Goal: Information Seeking & Learning: Learn about a topic

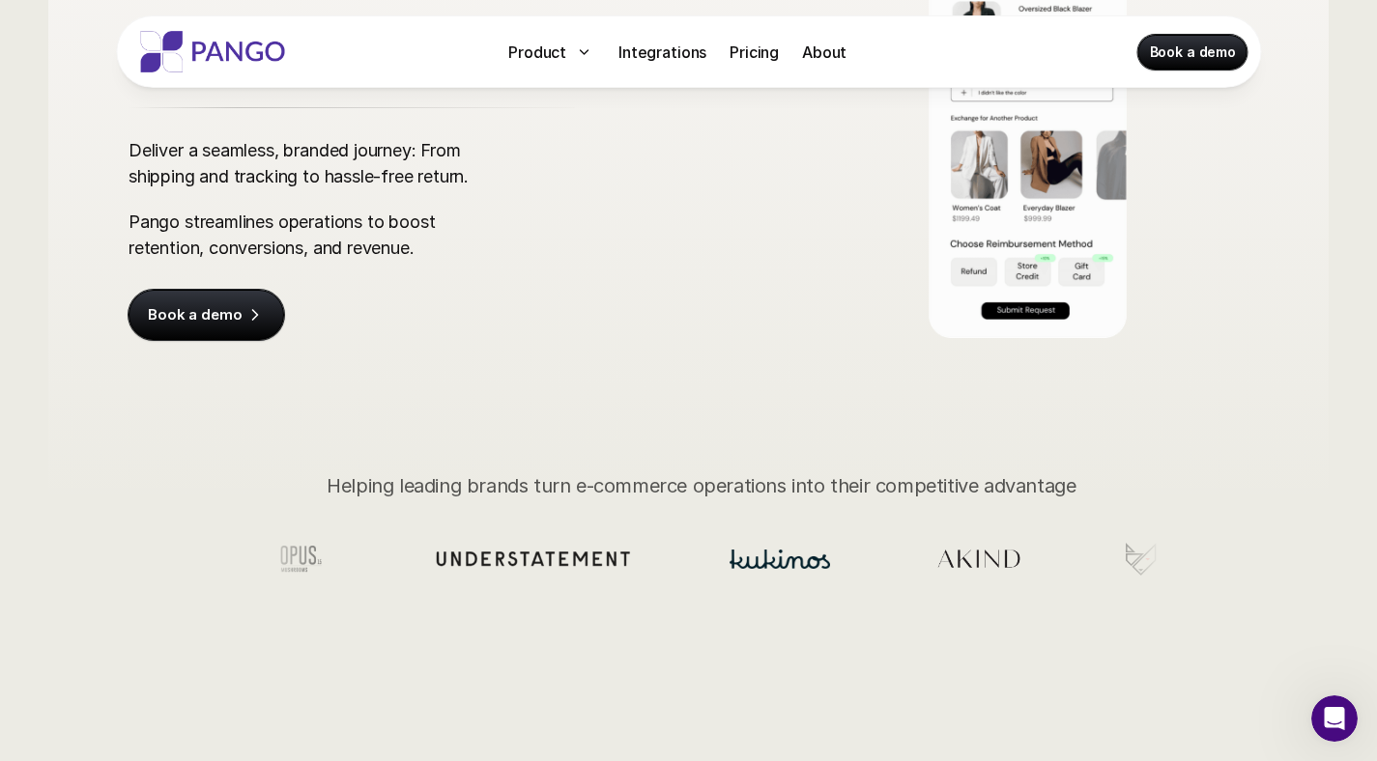
scroll to position [176, 0]
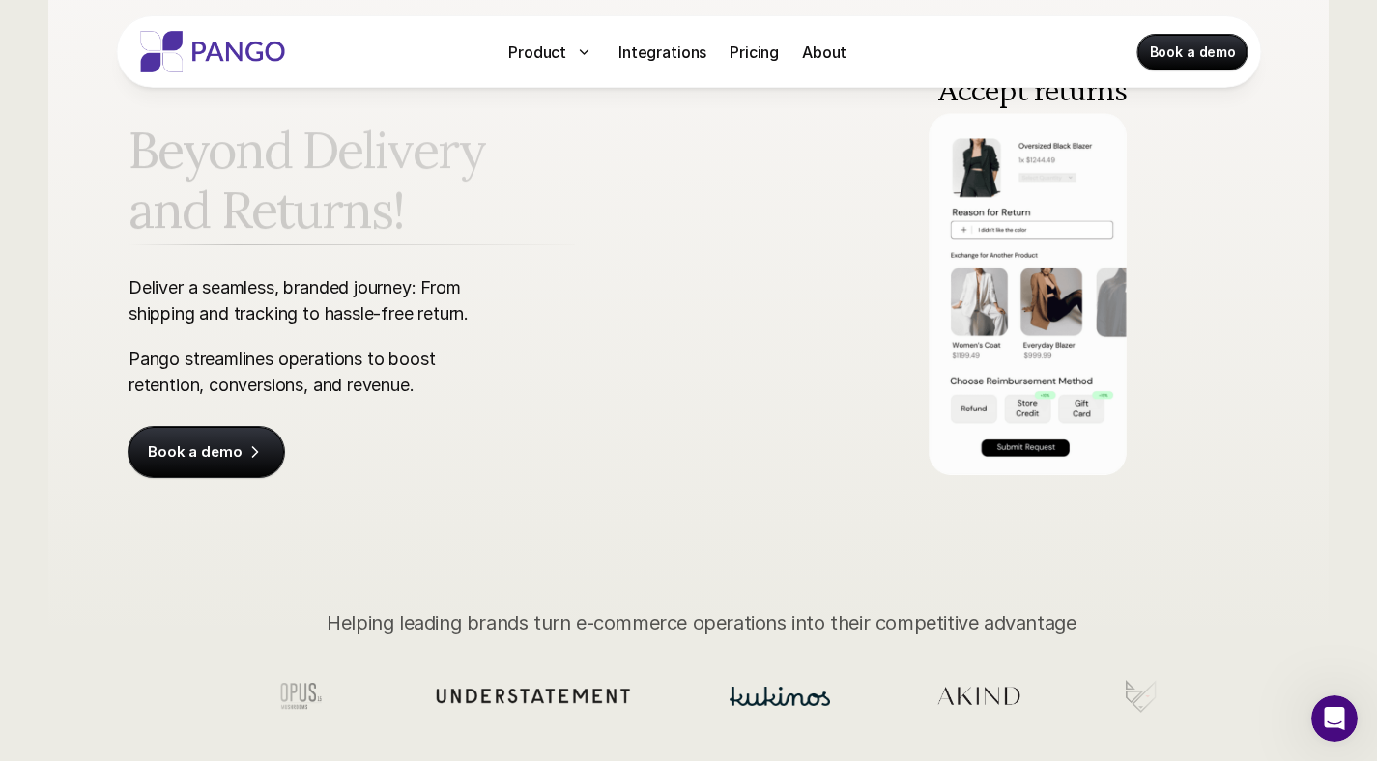
drag, startPoint x: 796, startPoint y: 70, endPoint x: 803, endPoint y: 56, distance: 15.1
click at [797, 69] on div "Product Integrations Pricing About Book a demo" at bounding box center [688, 51] width 1145 height 72
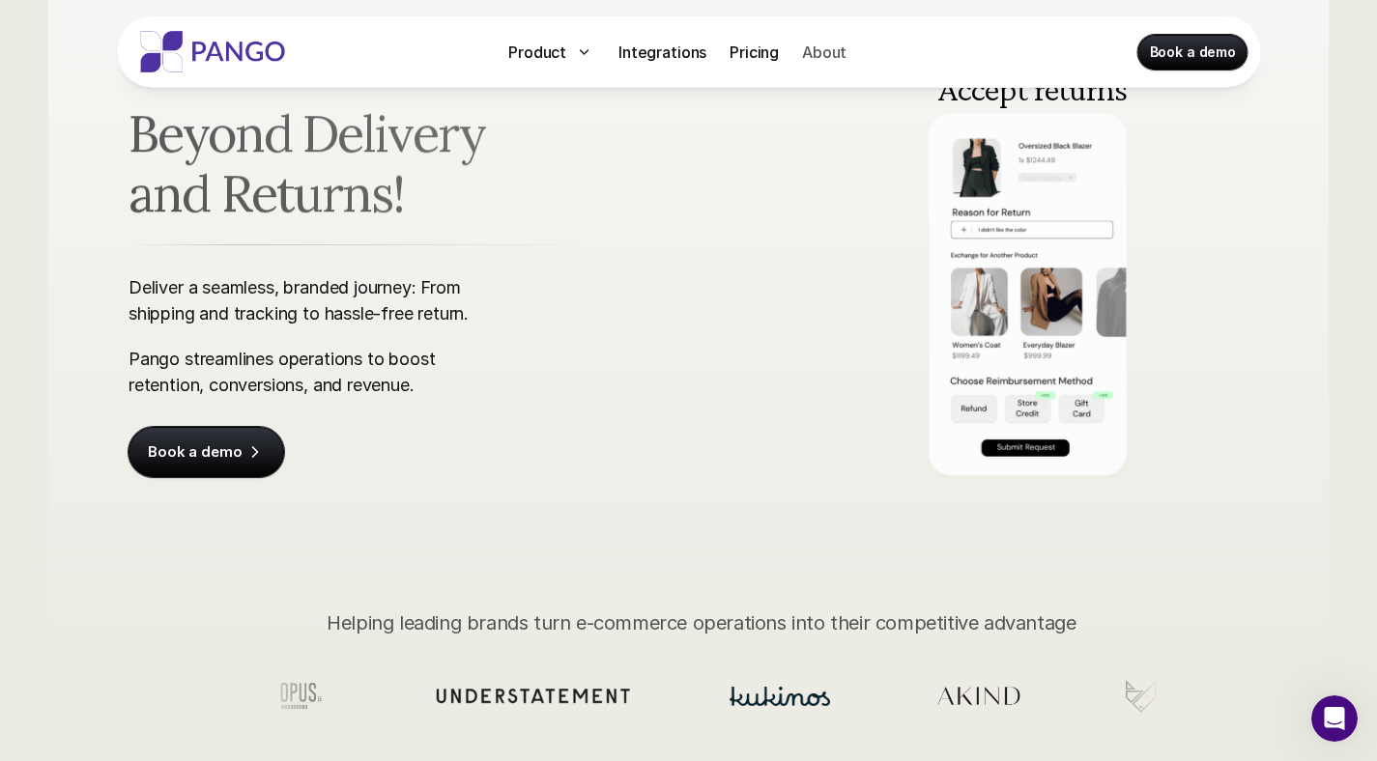
click at [803, 56] on p "About" at bounding box center [824, 52] width 44 height 23
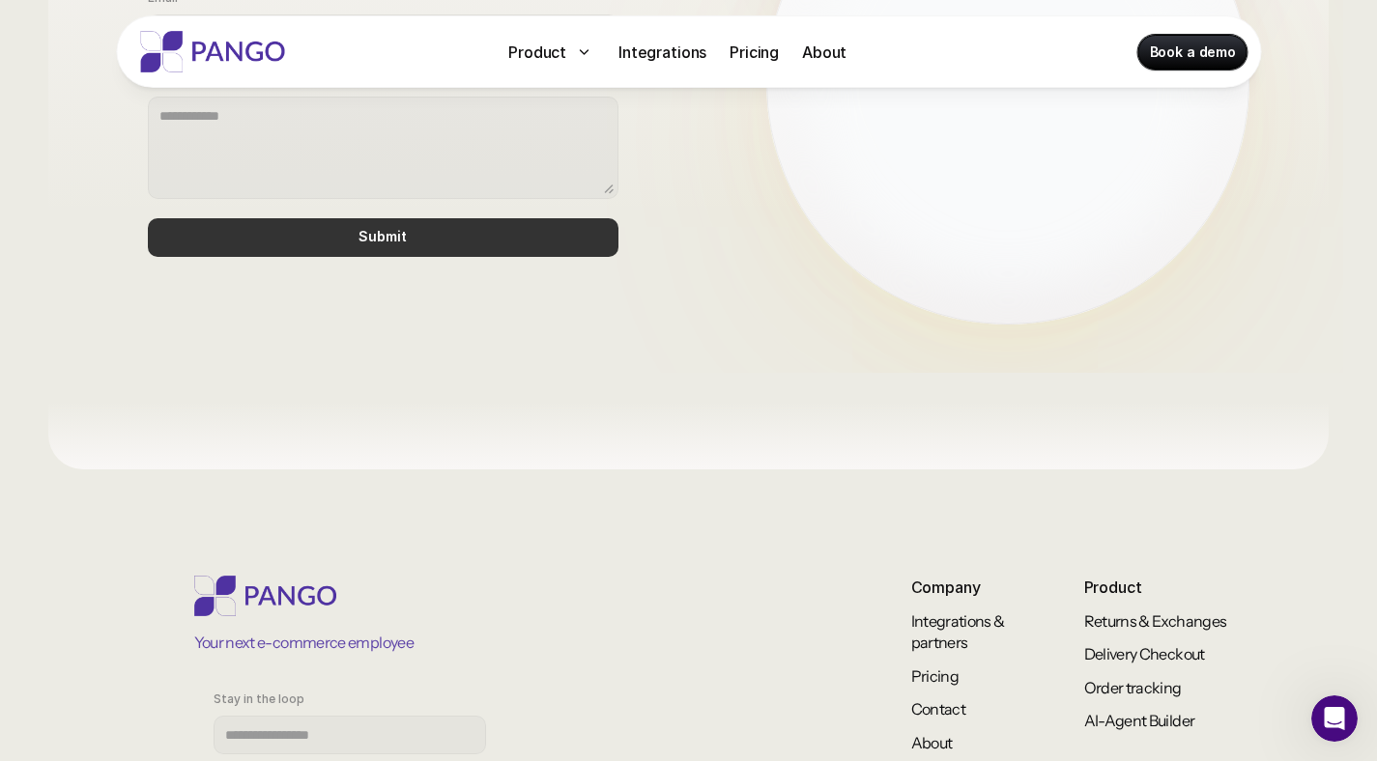
scroll to position [1709, 0]
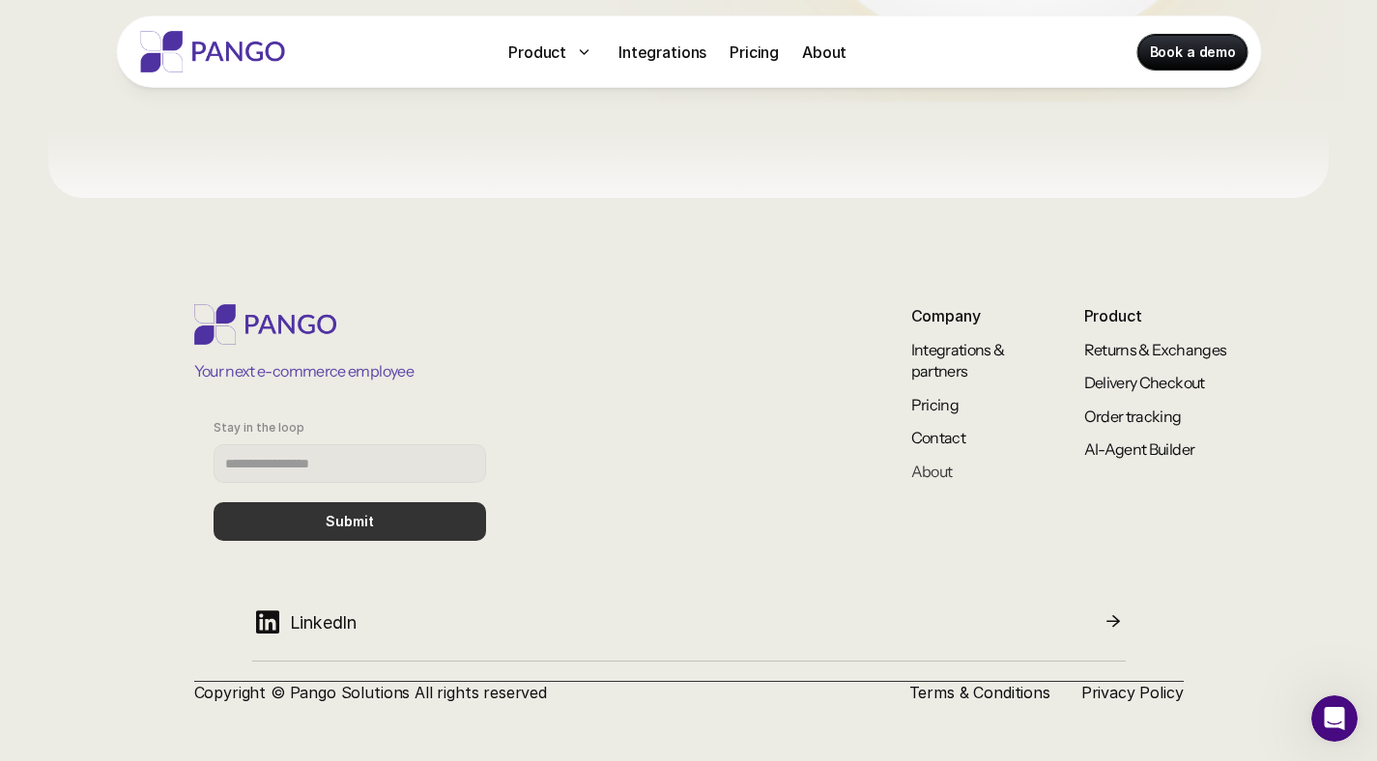
click at [935, 477] on link "About" at bounding box center [932, 471] width 42 height 19
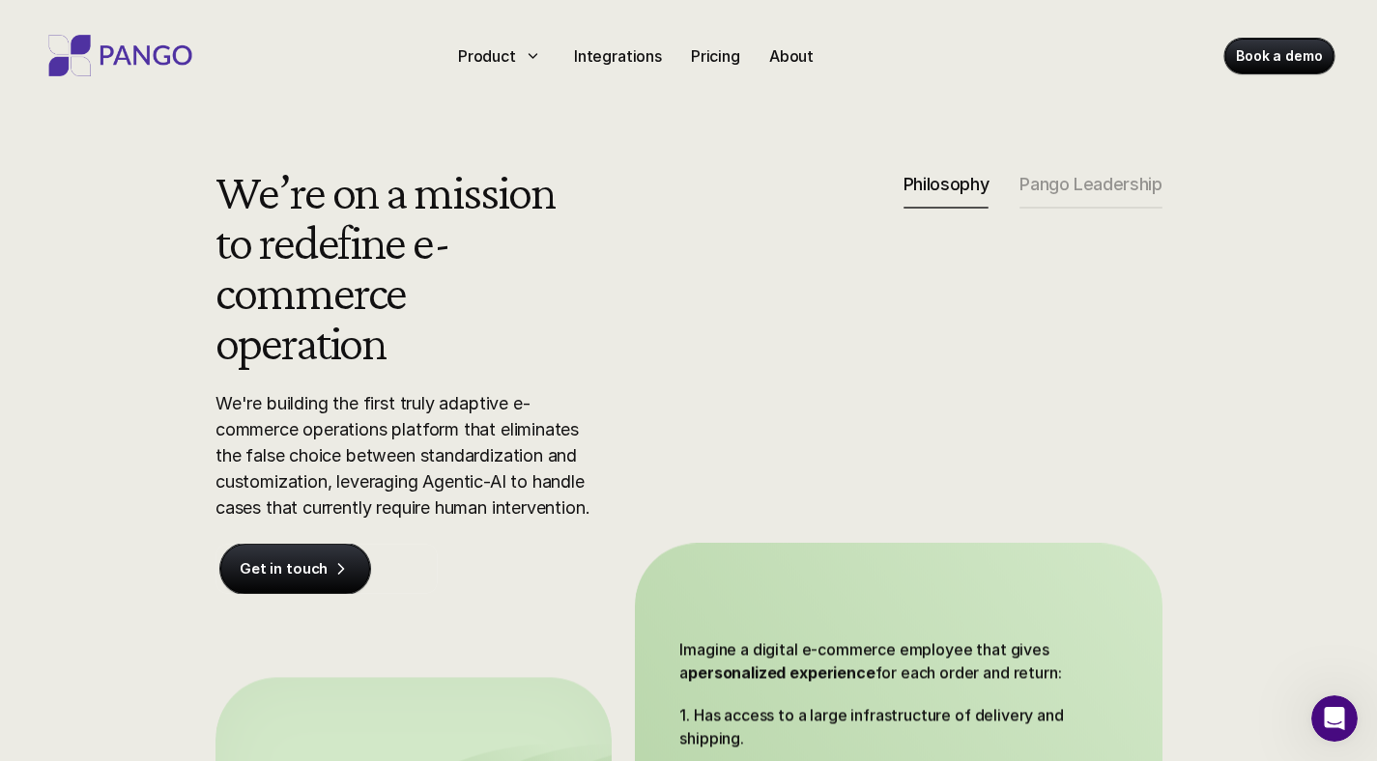
click at [161, 52] on img at bounding box center [120, 56] width 155 height 42
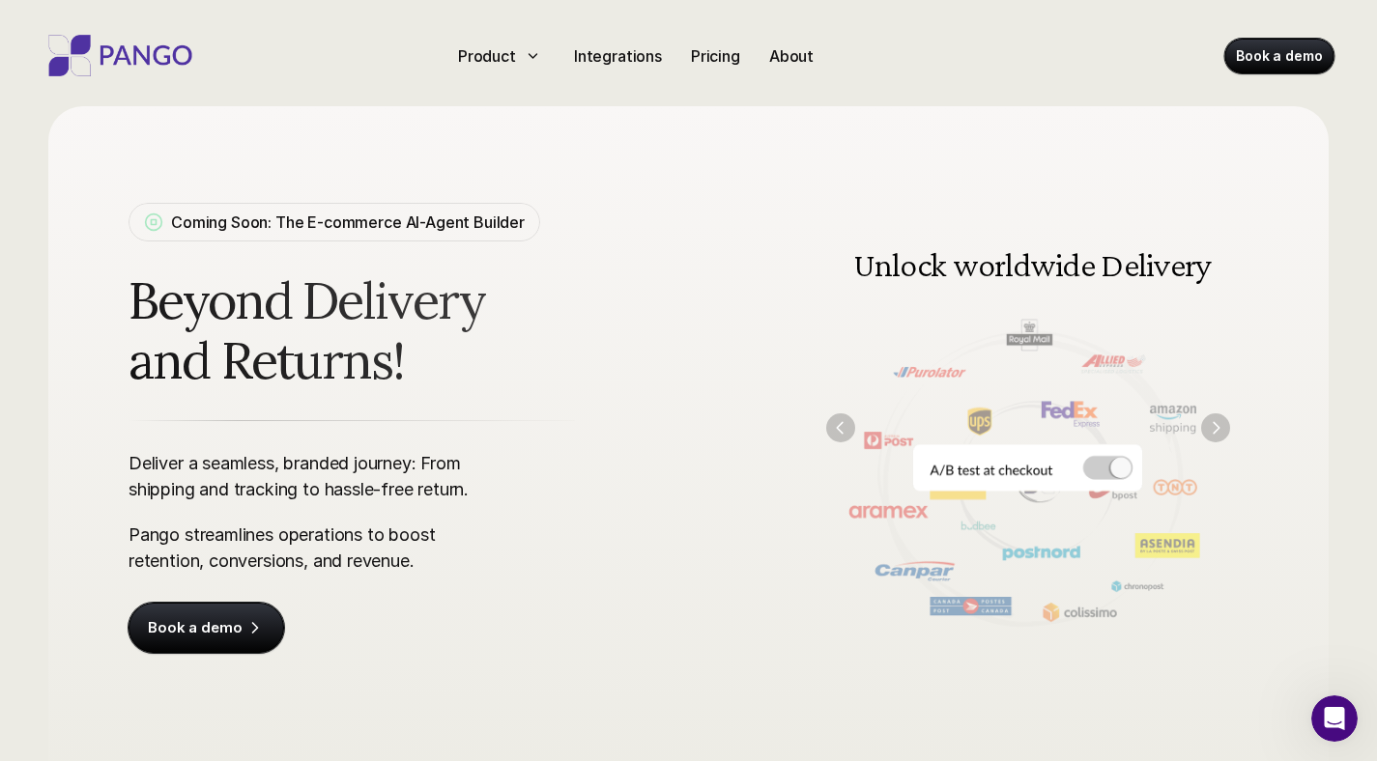
click at [1096, 463] on img at bounding box center [1028, 427] width 442 height 447
click at [1199, 426] on img at bounding box center [1028, 427] width 442 height 447
drag, startPoint x: 1131, startPoint y: 469, endPoint x: 1097, endPoint y: 463, distance: 35.3
click at [1131, 468] on img at bounding box center [1028, 427] width 442 height 447
click at [1097, 463] on img at bounding box center [1028, 427] width 442 height 447
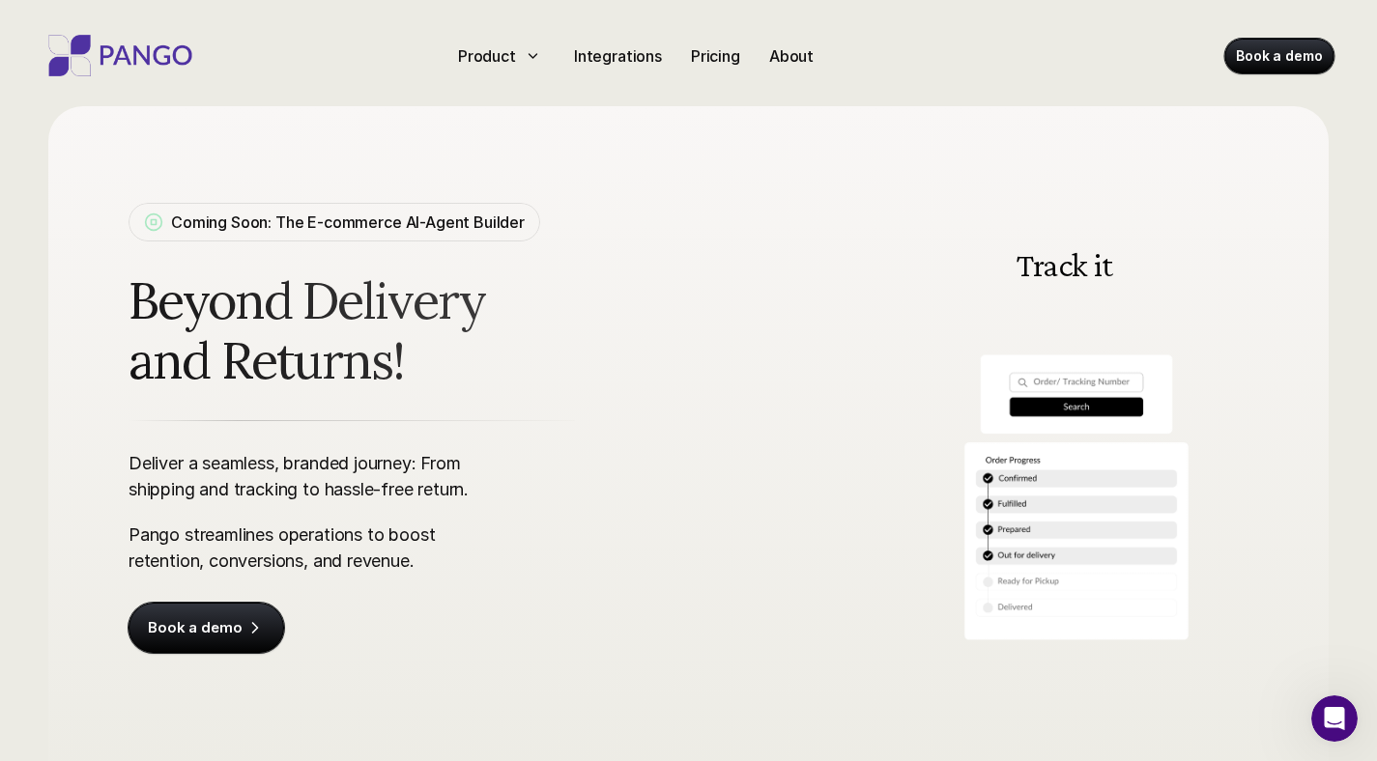
click at [432, 228] on p "Coming Soon: The E-commerce AI-Agent Builder" at bounding box center [348, 222] width 354 height 23
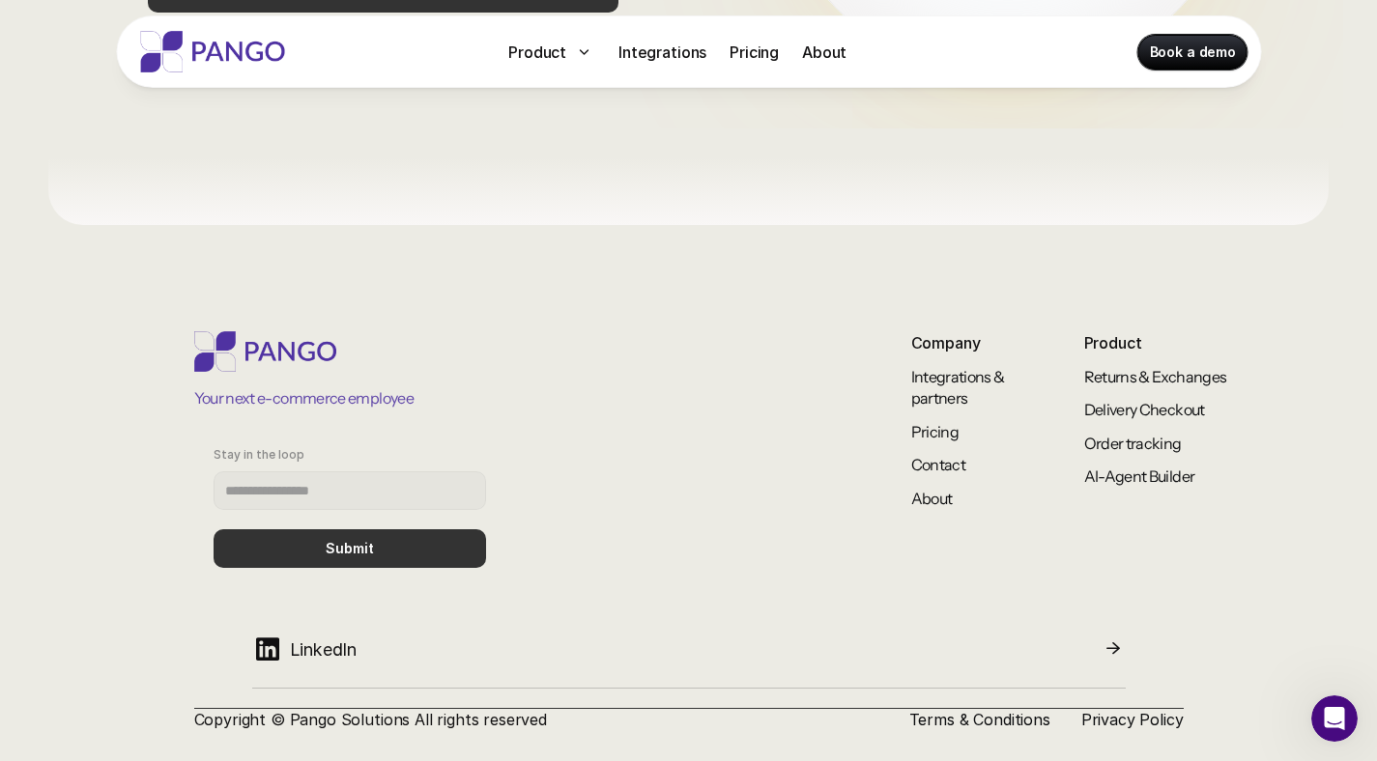
scroll to position [1709, 0]
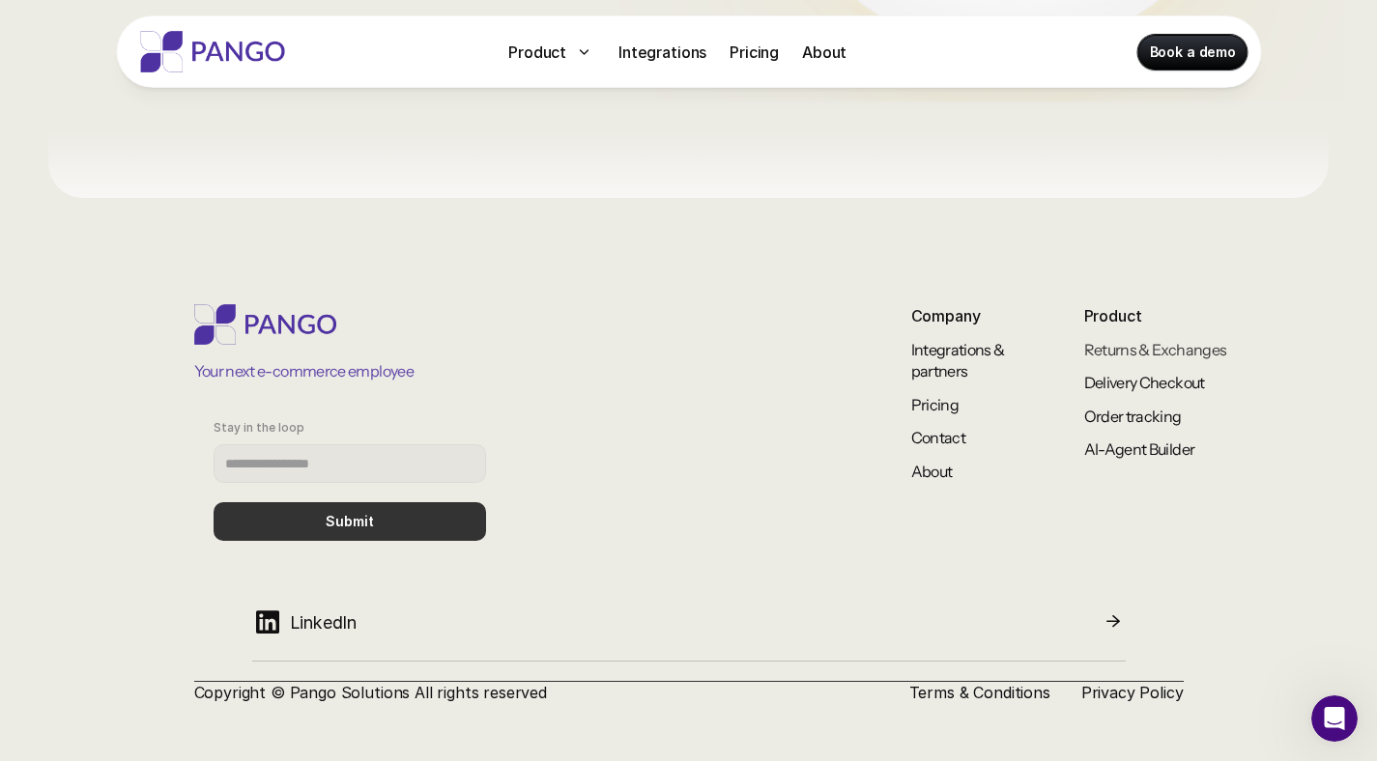
click at [1102, 352] on link "Returns & Exchanges" at bounding box center [1155, 349] width 143 height 19
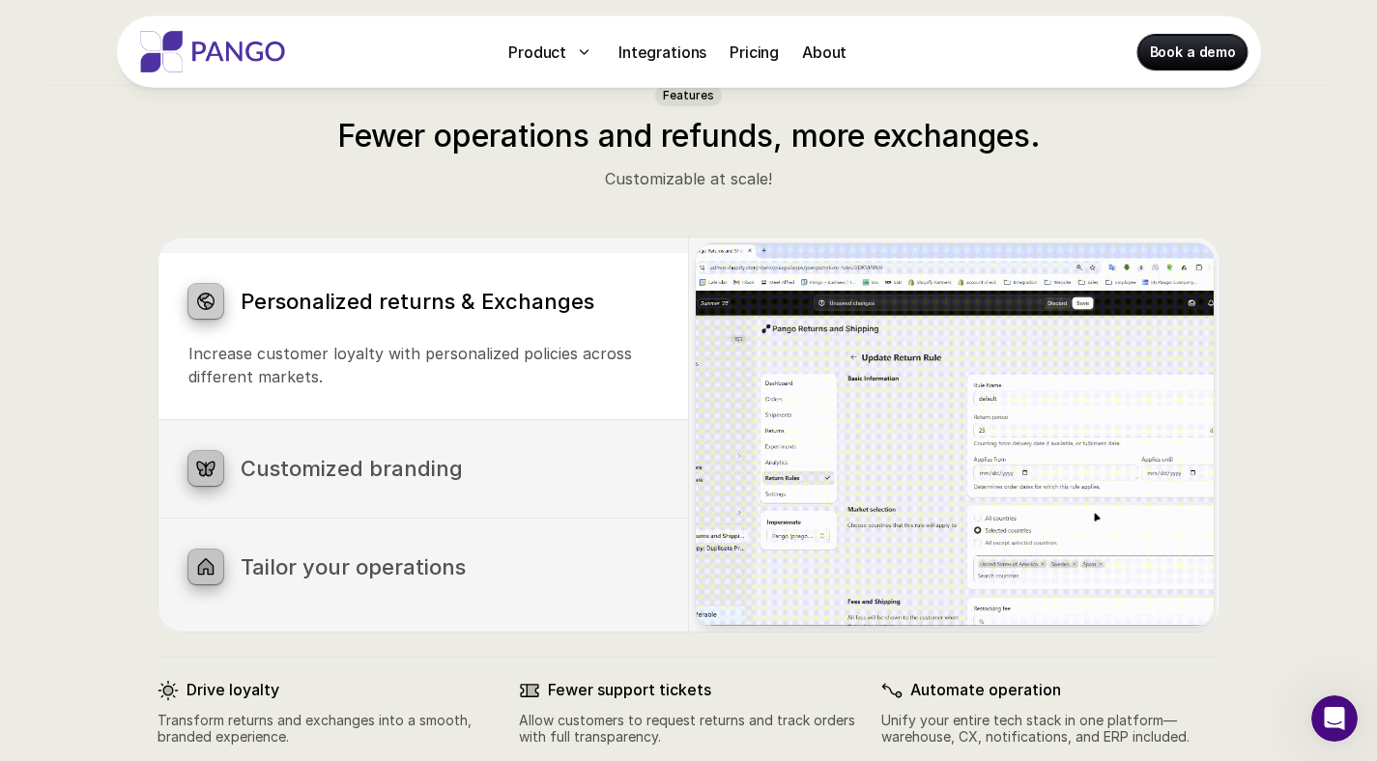
scroll to position [940, 0]
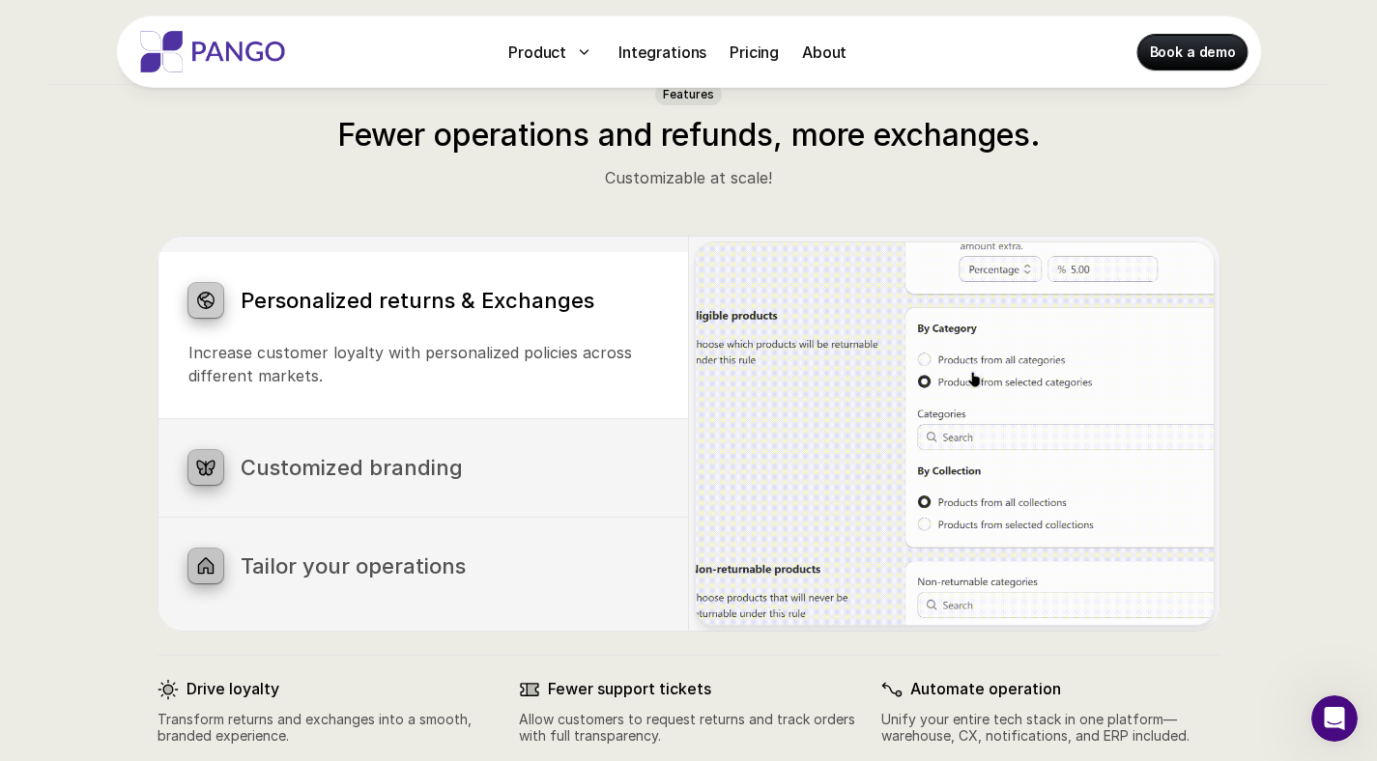
click at [439, 434] on div "Customized branding Brand your notifications, return portal, and order tracking…" at bounding box center [422, 468] width 531 height 98
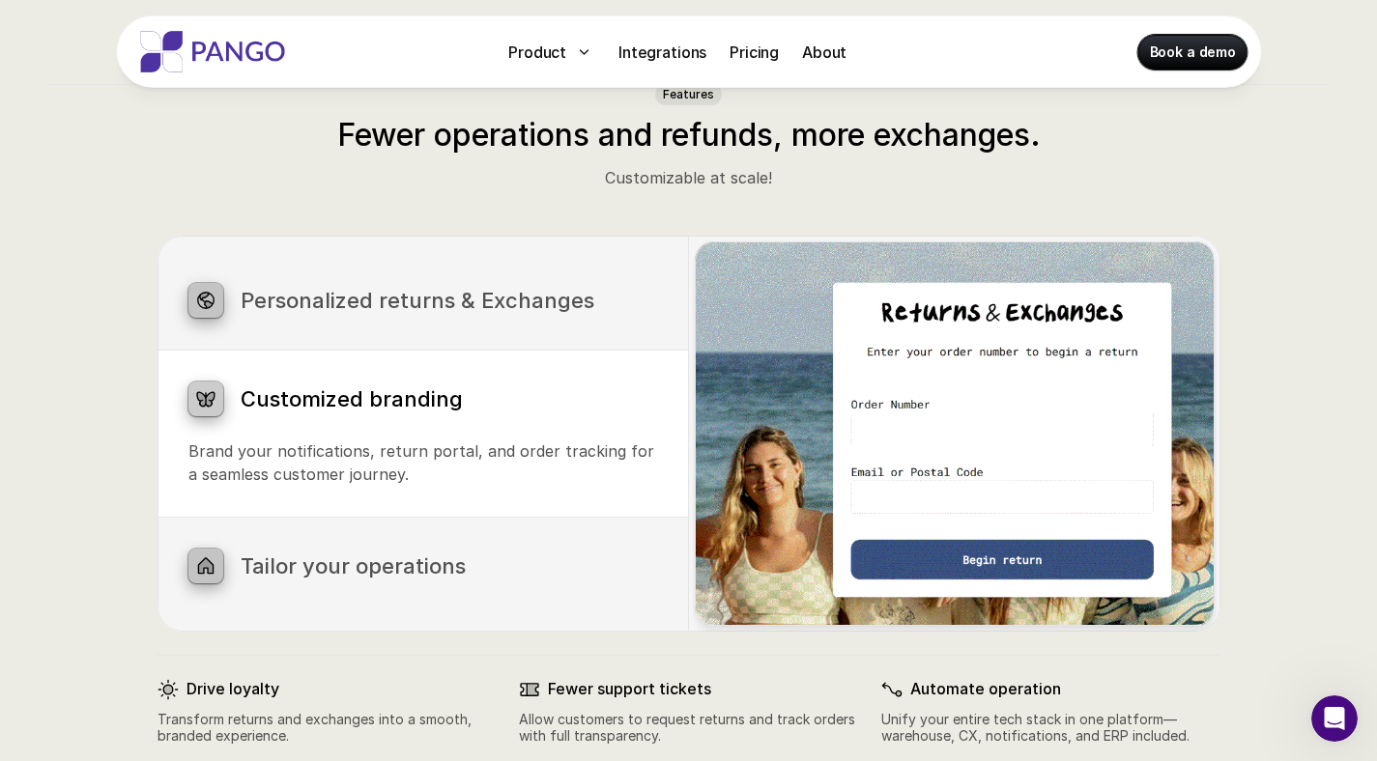
click at [442, 596] on div "Tailor your operations Build your perfect returns process in under a minute, ex…" at bounding box center [422, 567] width 531 height 98
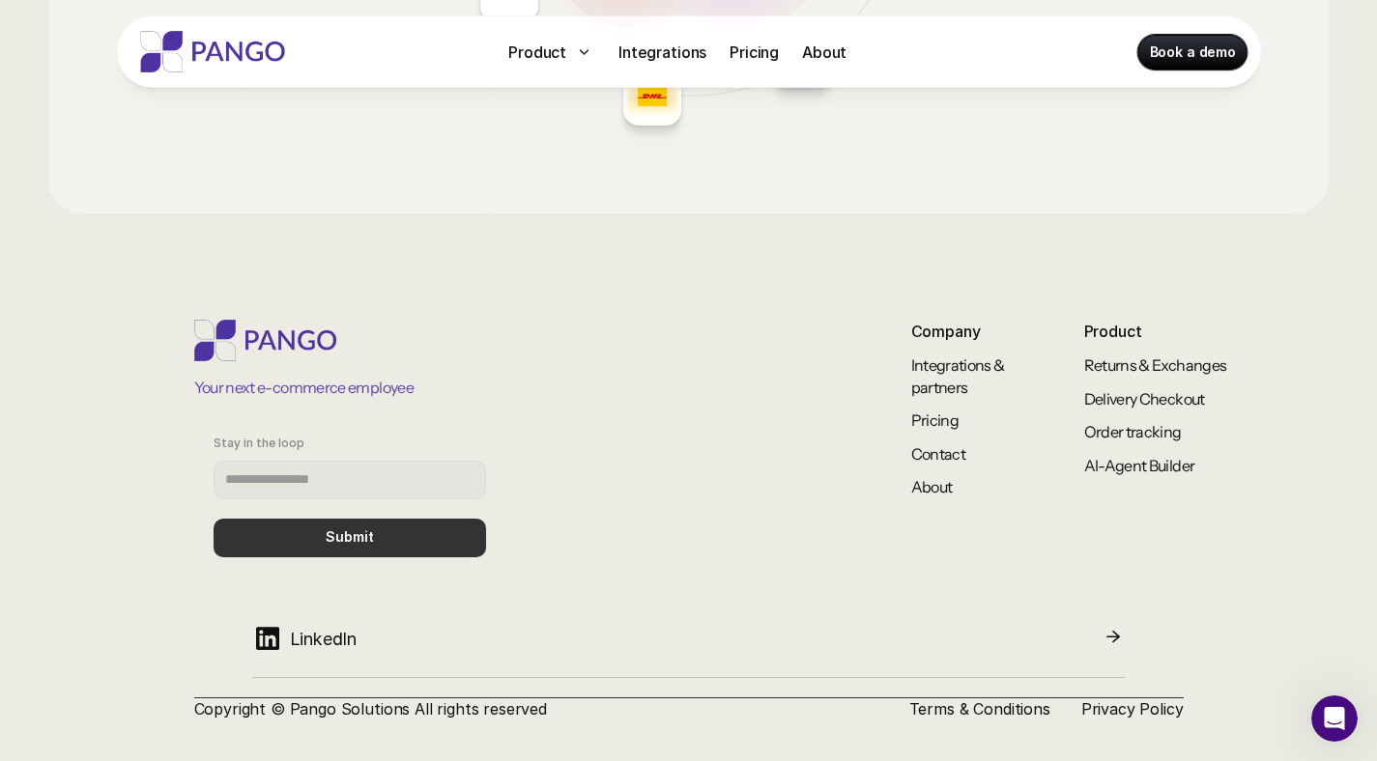
scroll to position [3409, 0]
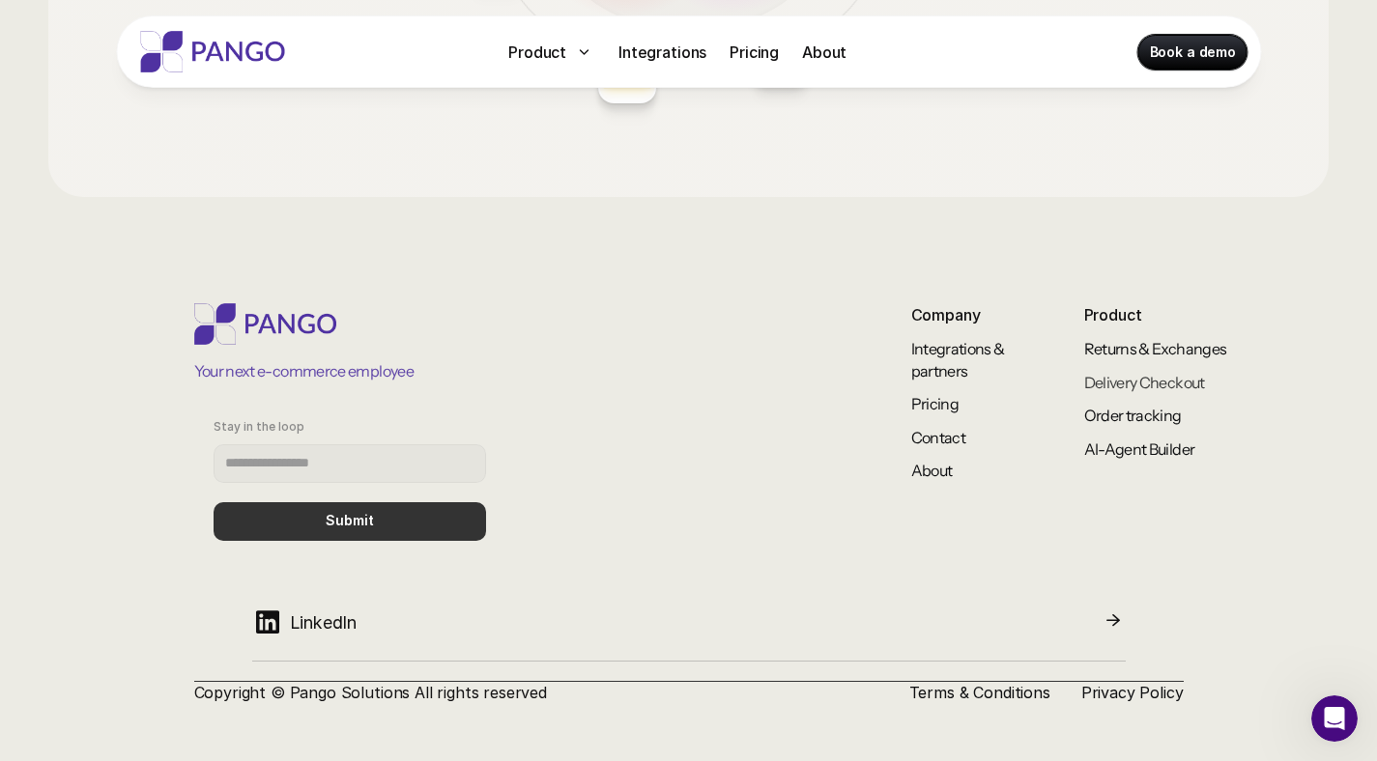
click at [1116, 373] on link "Delivery Checkout" at bounding box center [1144, 382] width 121 height 19
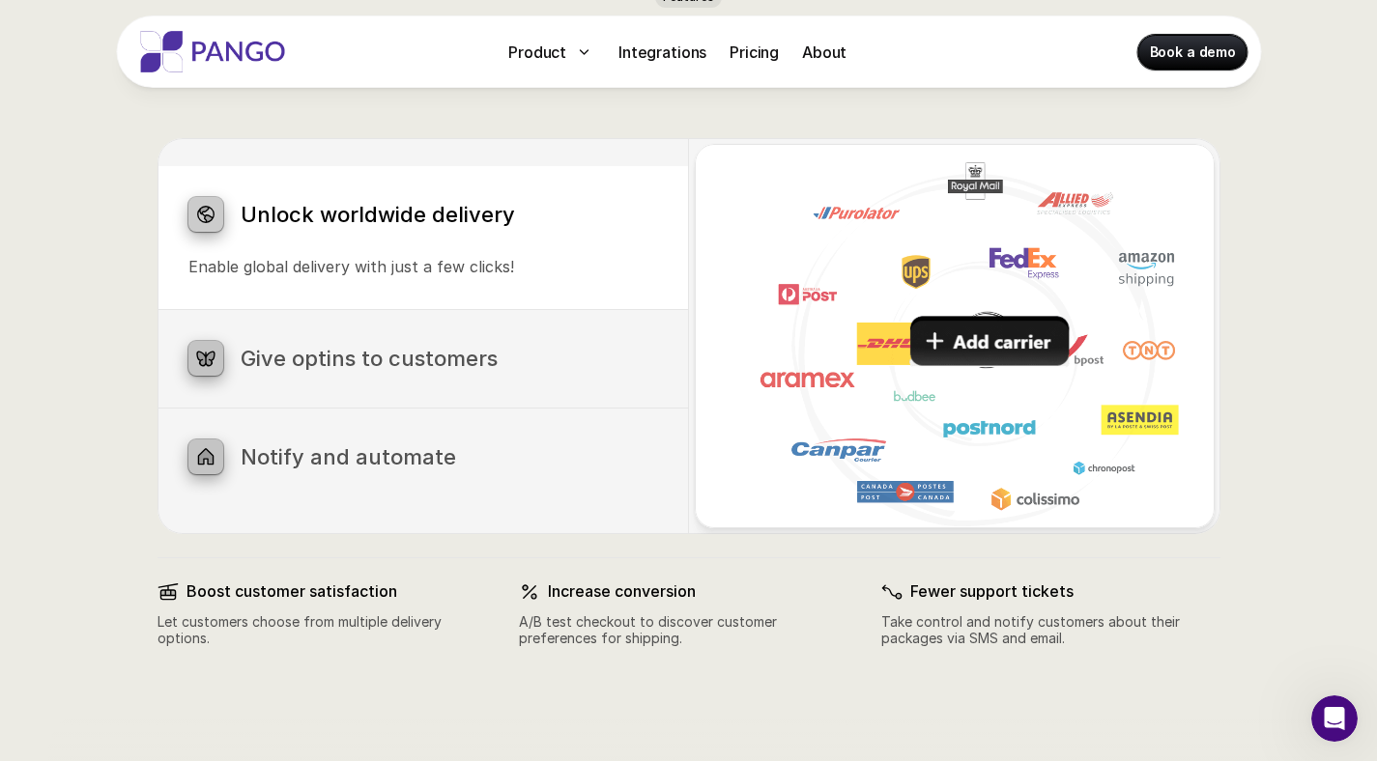
scroll to position [1001, 0]
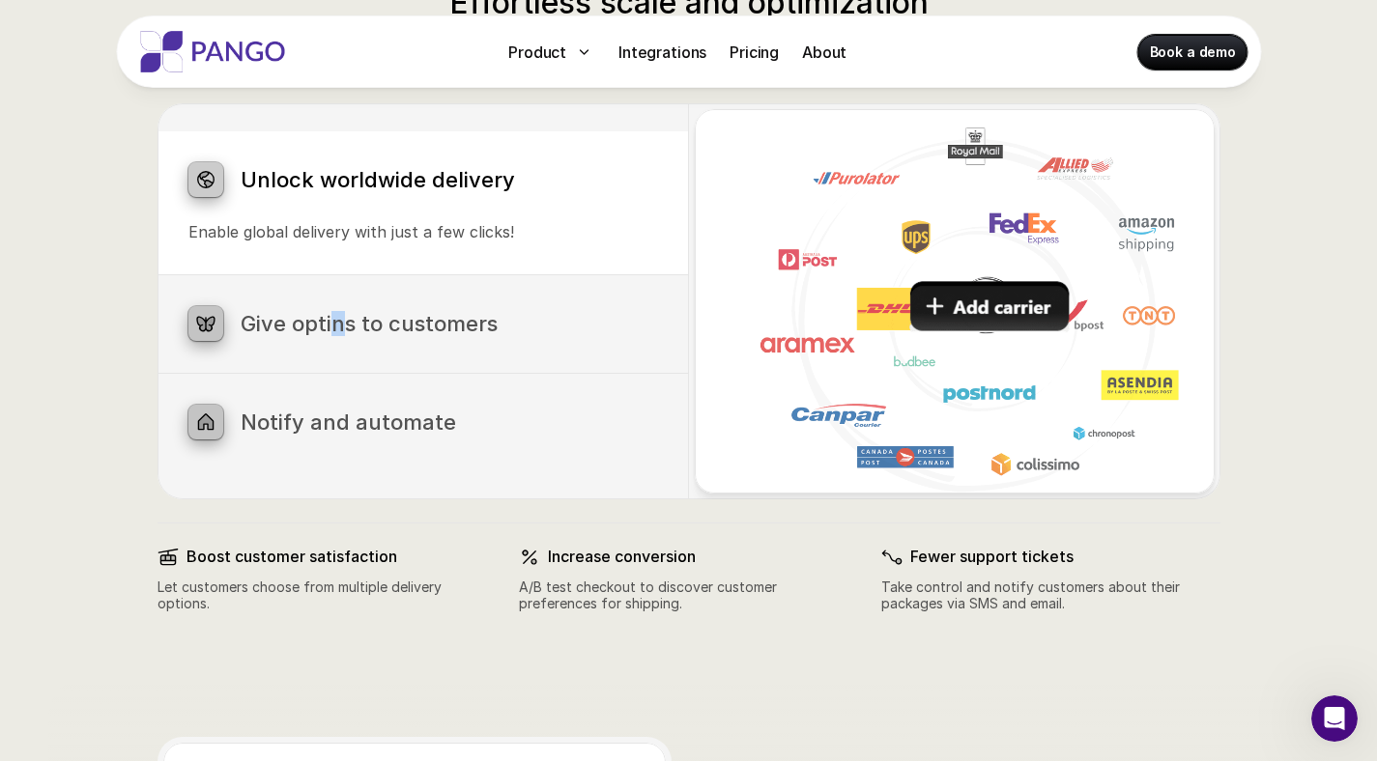
click at [336, 313] on h3 "Give optins to customers" at bounding box center [449, 323] width 417 height 25
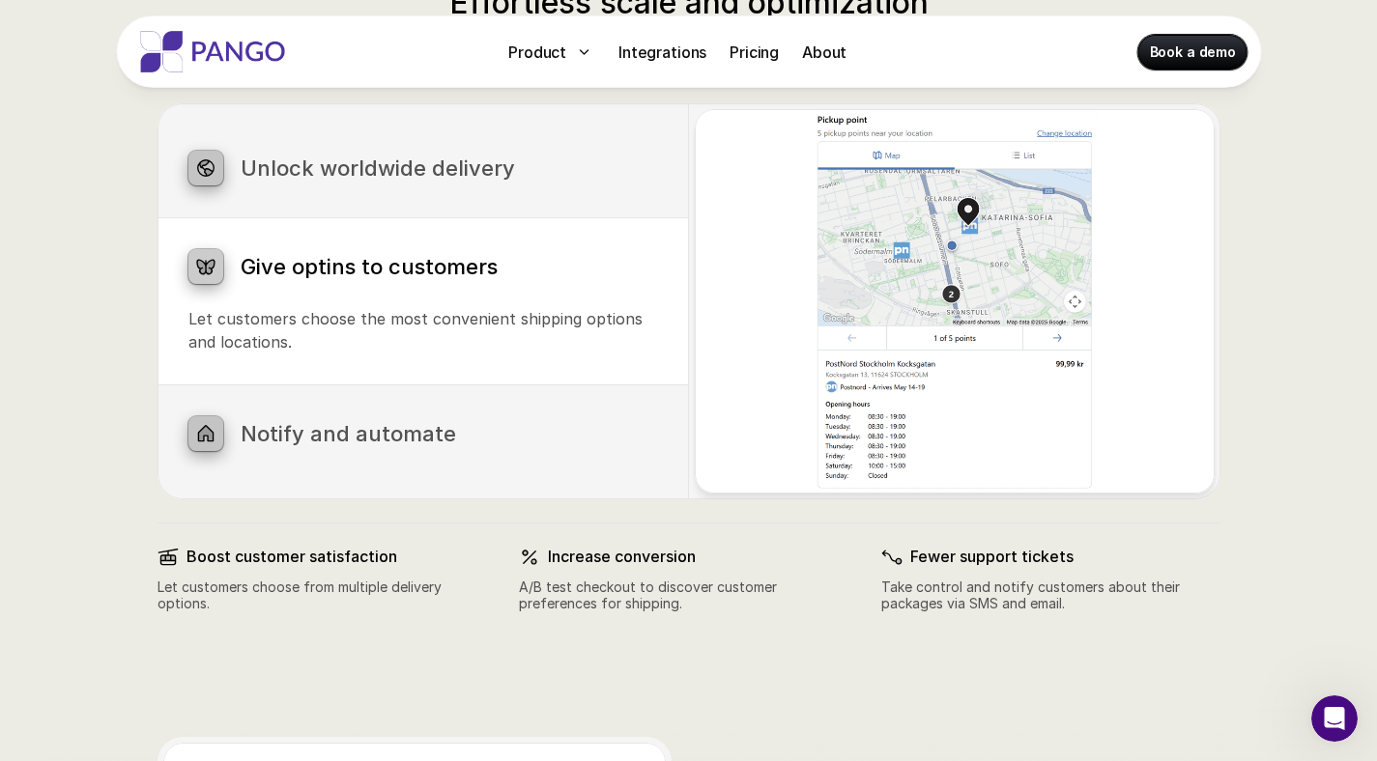
click at [436, 451] on p "Upload files effortlessly with our intuitive drag-and-drop interface, streamlin…" at bounding box center [423, 474] width 470 height 46
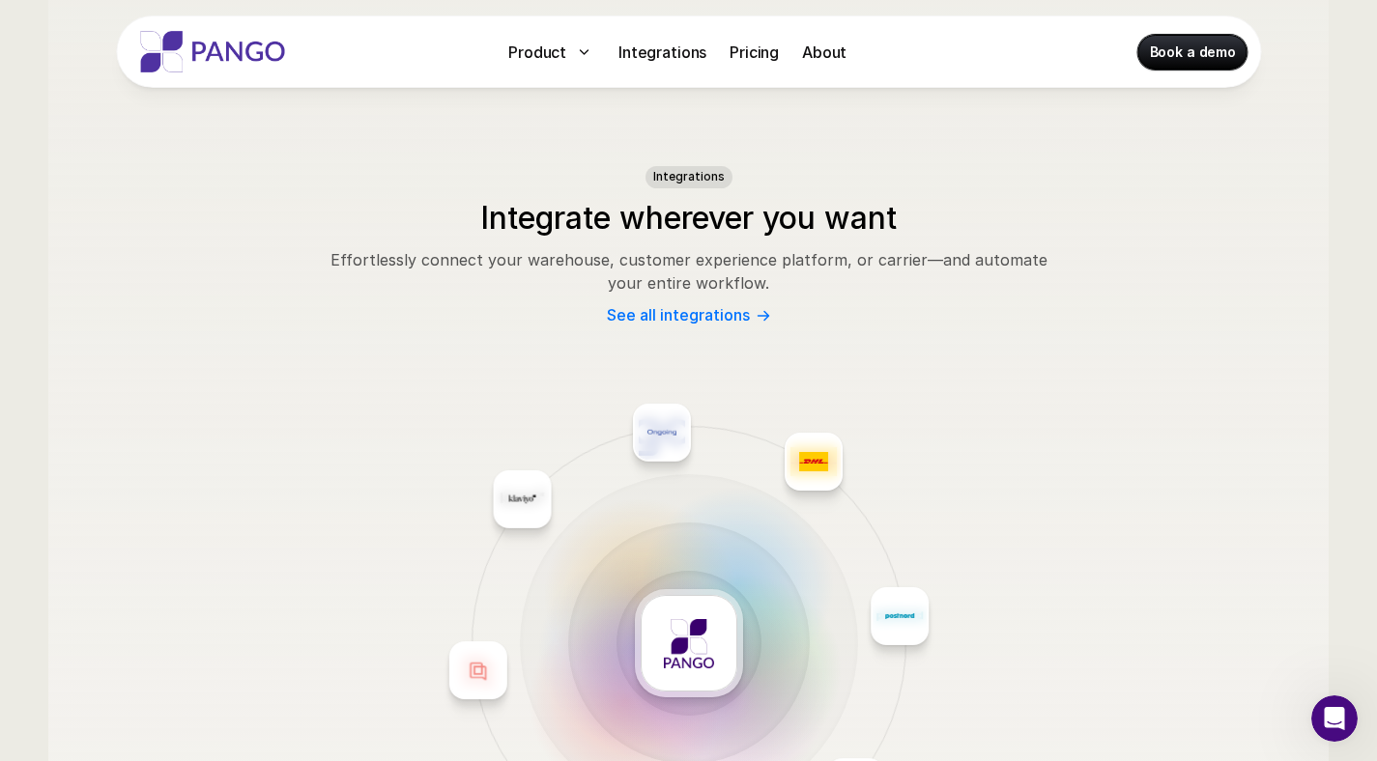
scroll to position [3207, 0]
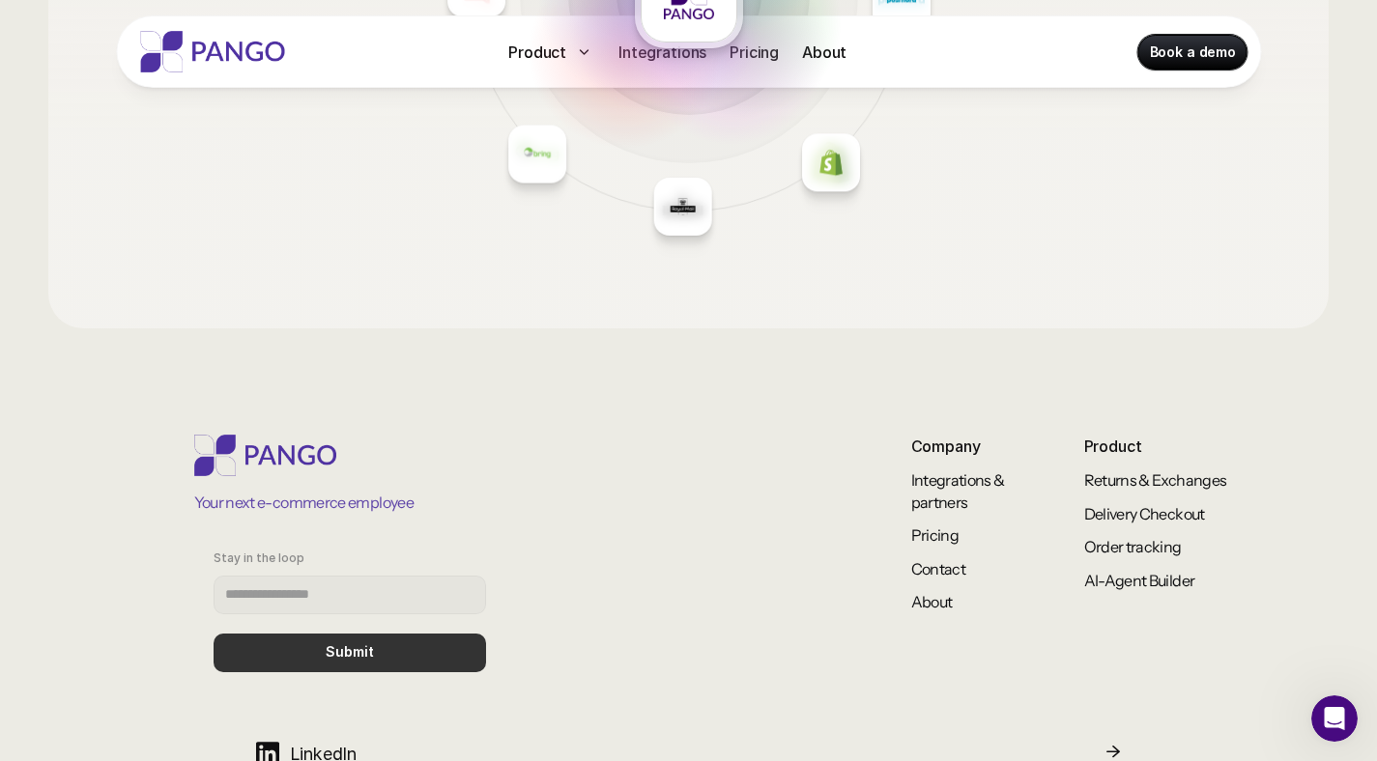
click at [1154, 556] on p "Order tracking" at bounding box center [1162, 546] width 156 height 21
click at [1152, 552] on link "Order tracking" at bounding box center [1133, 546] width 98 height 19
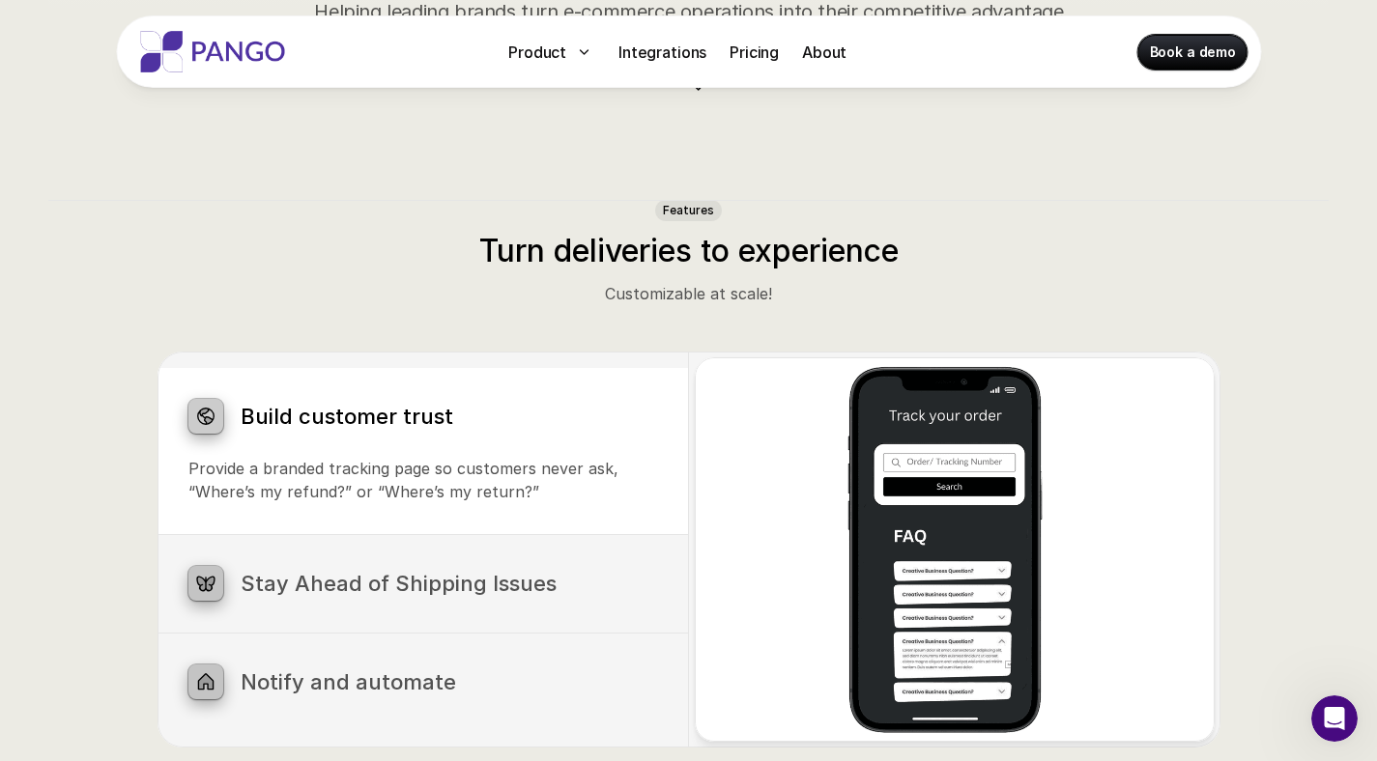
scroll to position [829, 0]
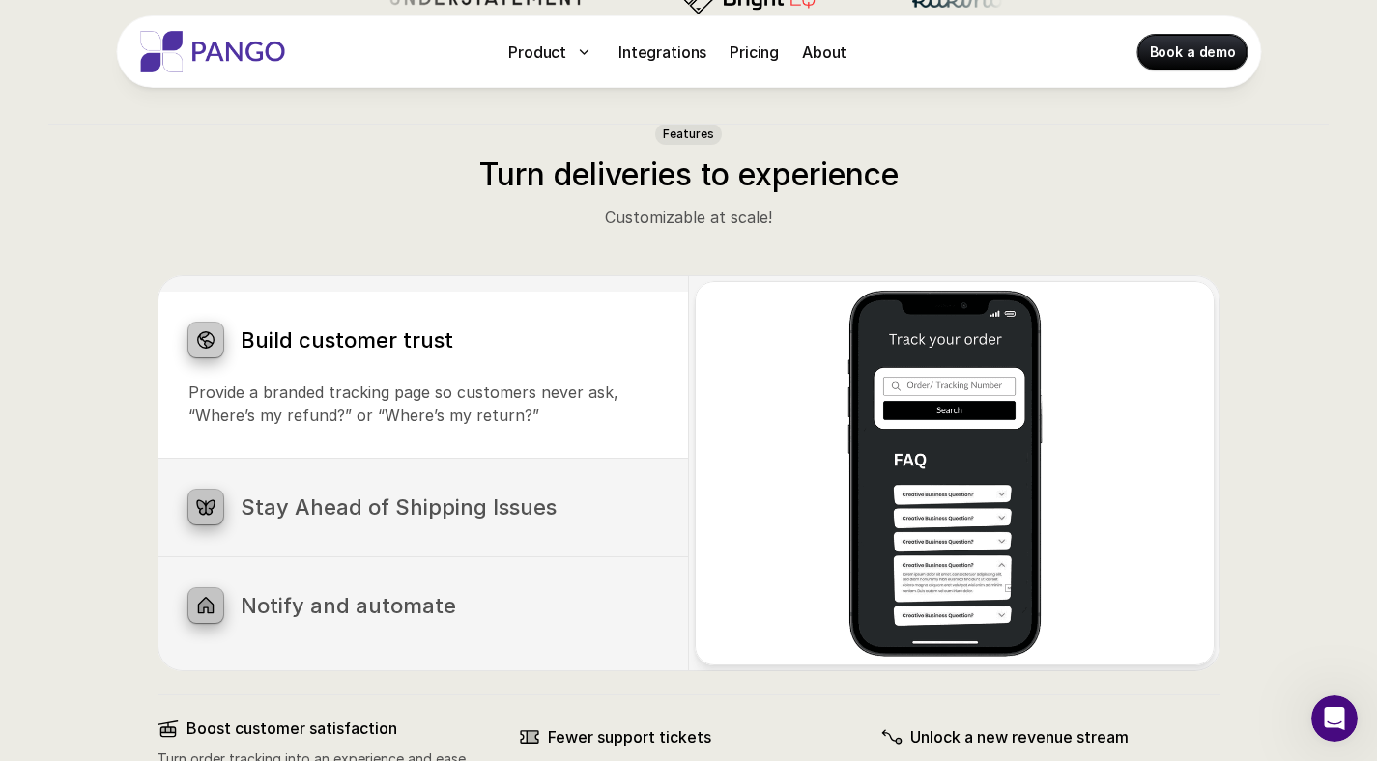
click at [409, 511] on h3 "Stay Ahead of Shipping Issues" at bounding box center [449, 507] width 417 height 25
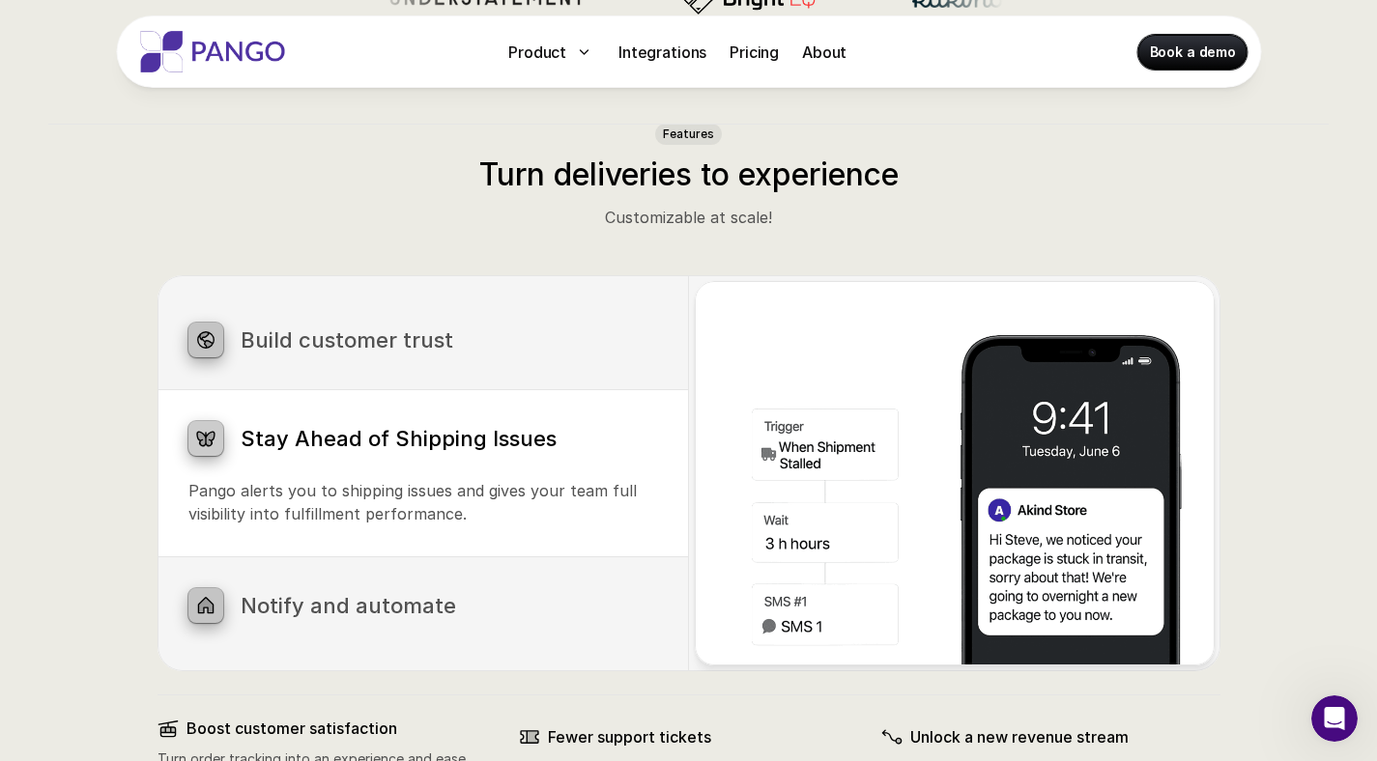
click at [430, 605] on h3 "Notify and automate" at bounding box center [449, 605] width 417 height 25
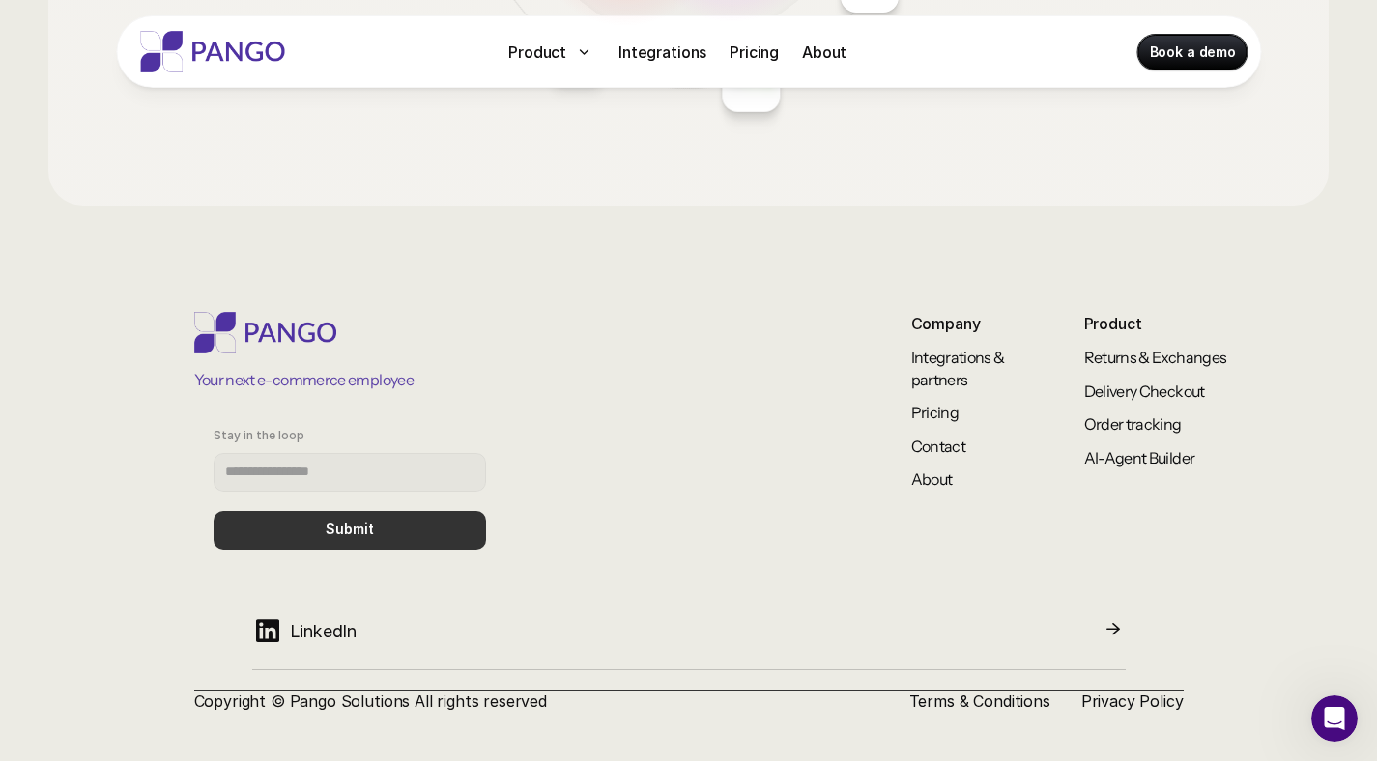
scroll to position [2905, 0]
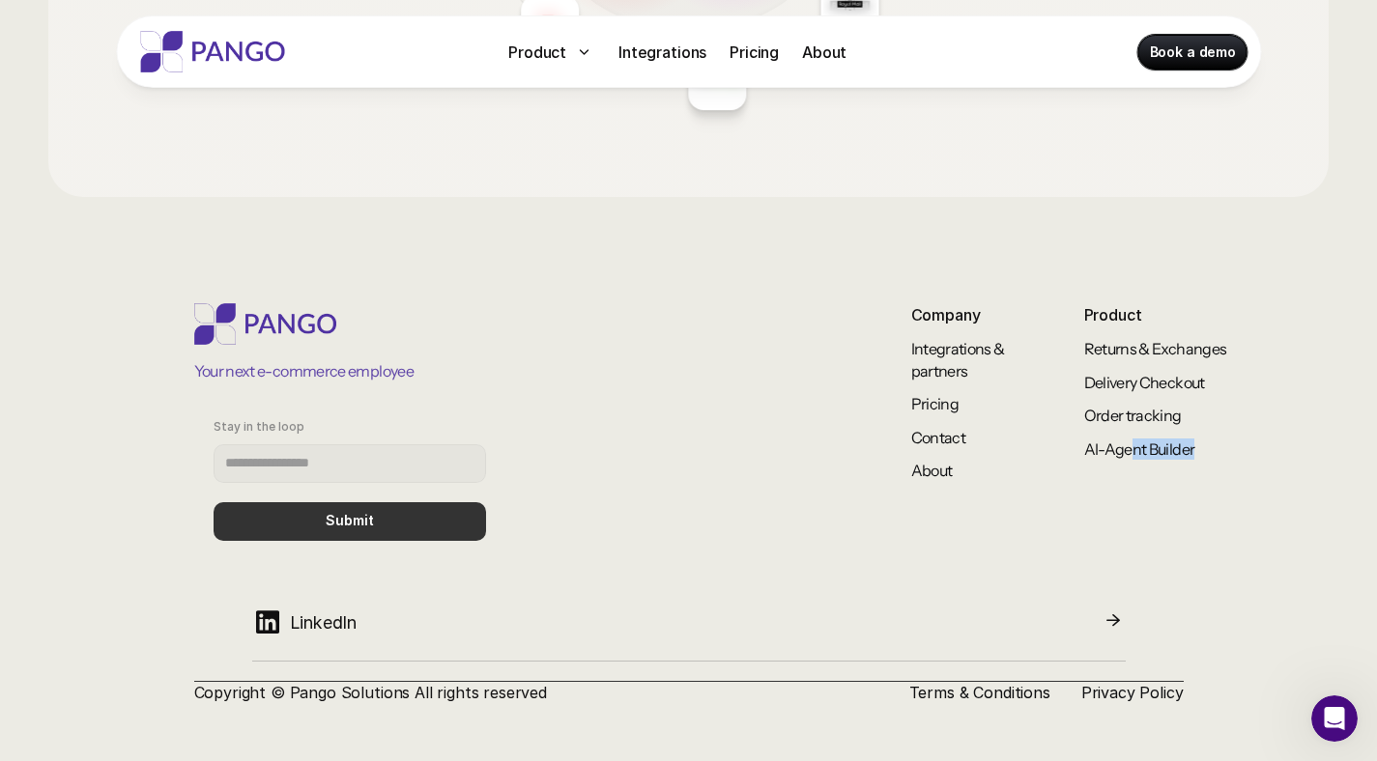
click at [1130, 461] on div "Your next e-commerce employee Stay in the loop Submit Company Integrations & pa…" at bounding box center [716, 431] width 1045 height 256
click at [1131, 451] on link "AI-Agent Builder" at bounding box center [1139, 449] width 111 height 19
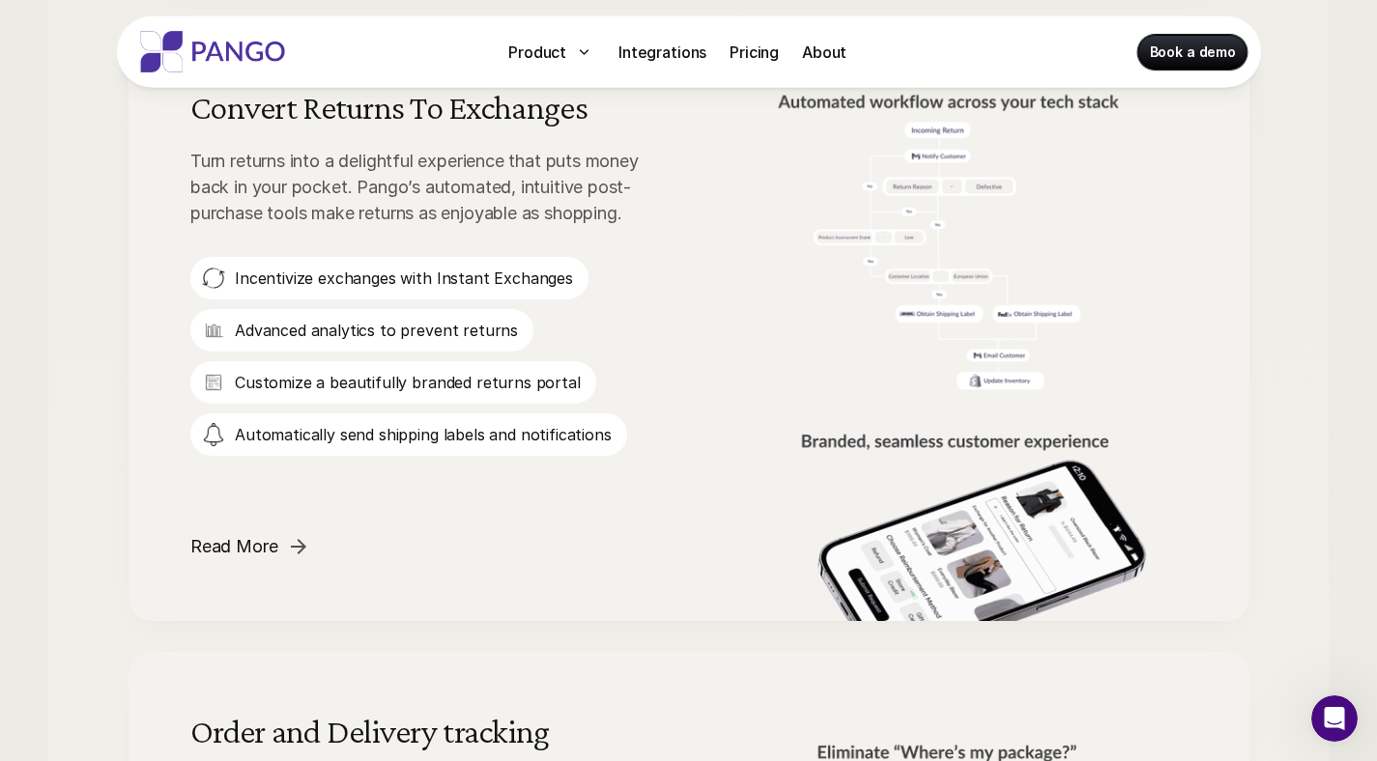
scroll to position [1799, 0]
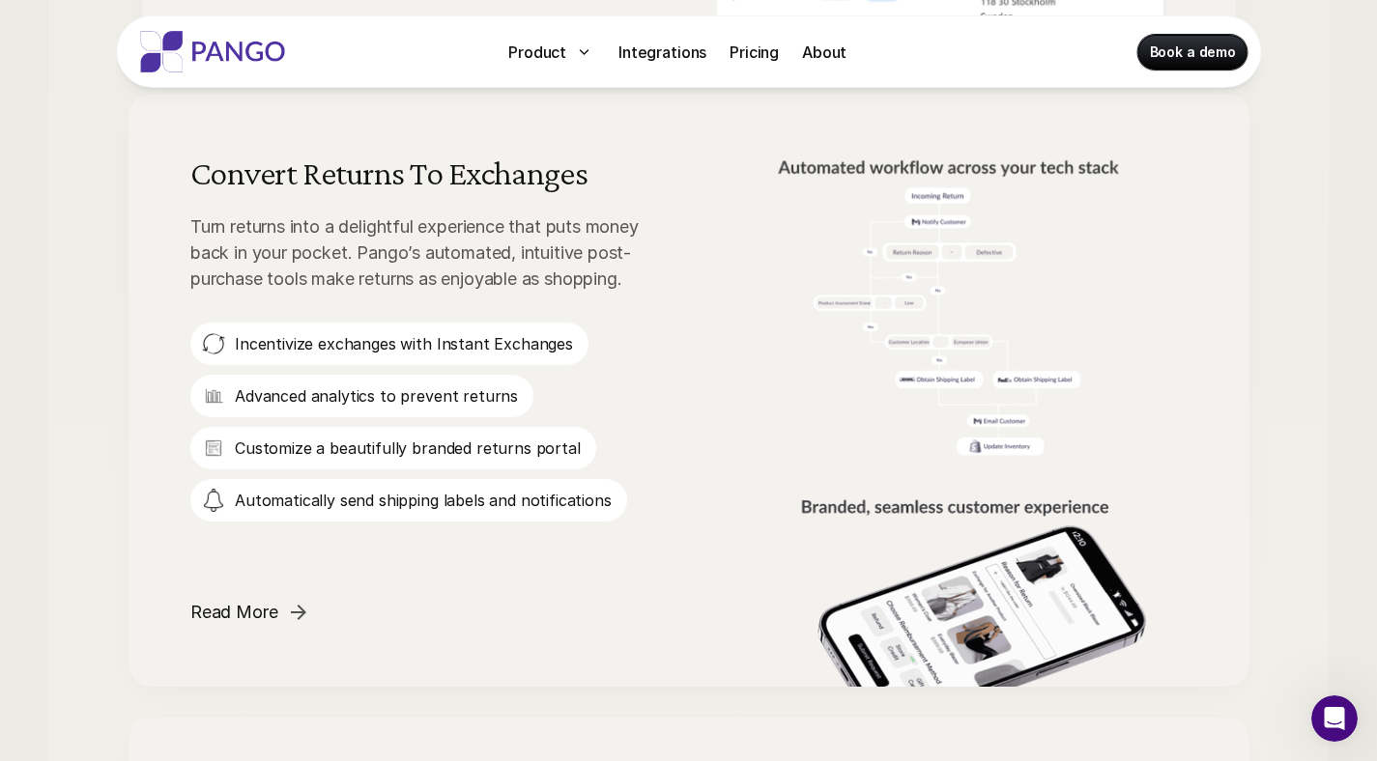
click at [301, 256] on p "Turn returns into a delightful experience that puts money back in your pocket. …" at bounding box center [429, 253] width 479 height 78
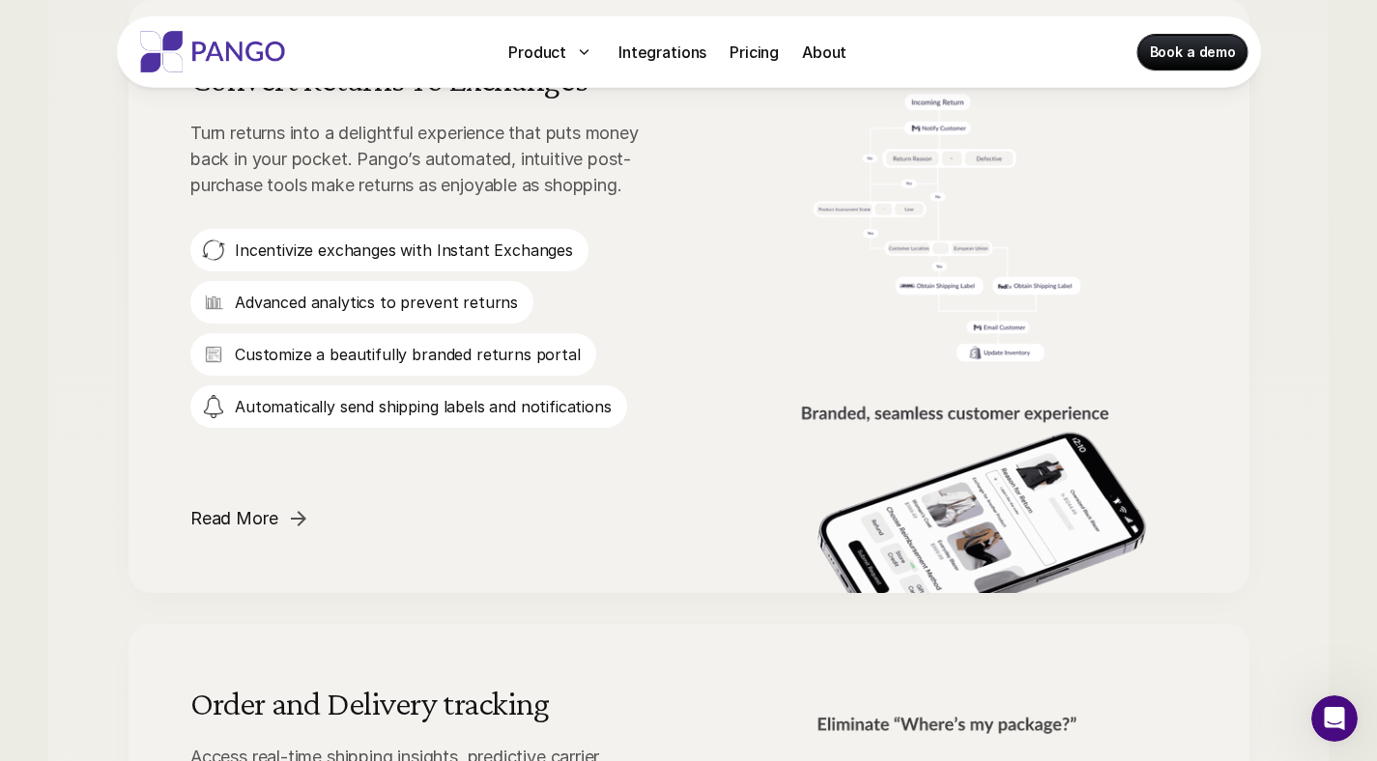
click at [313, 545] on div "Convert Returns To Exchanges Turn returns into a delightful experience that put…" at bounding box center [429, 327] width 479 height 531
click at [267, 514] on p "Read More" at bounding box center [233, 518] width 87 height 26
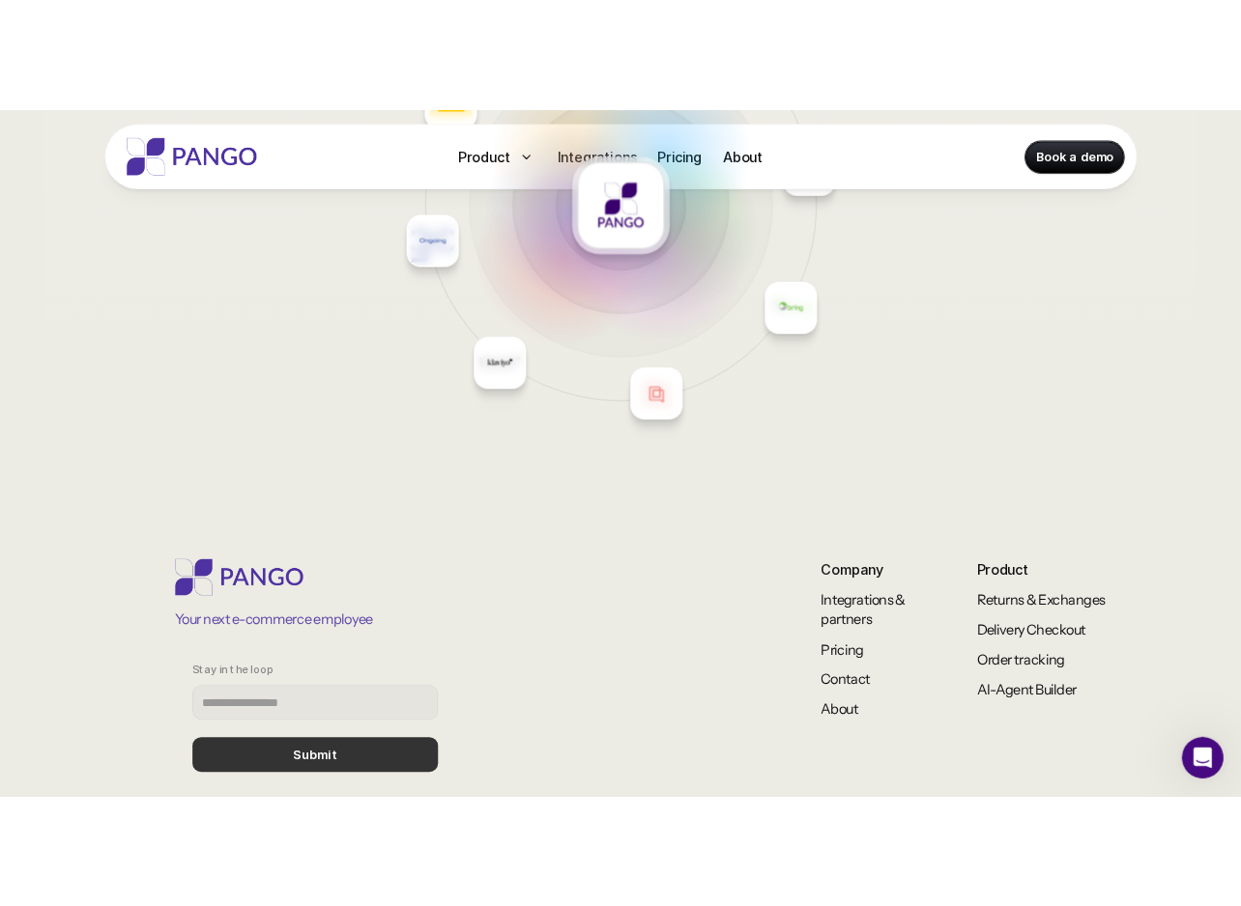
scroll to position [7942, 0]
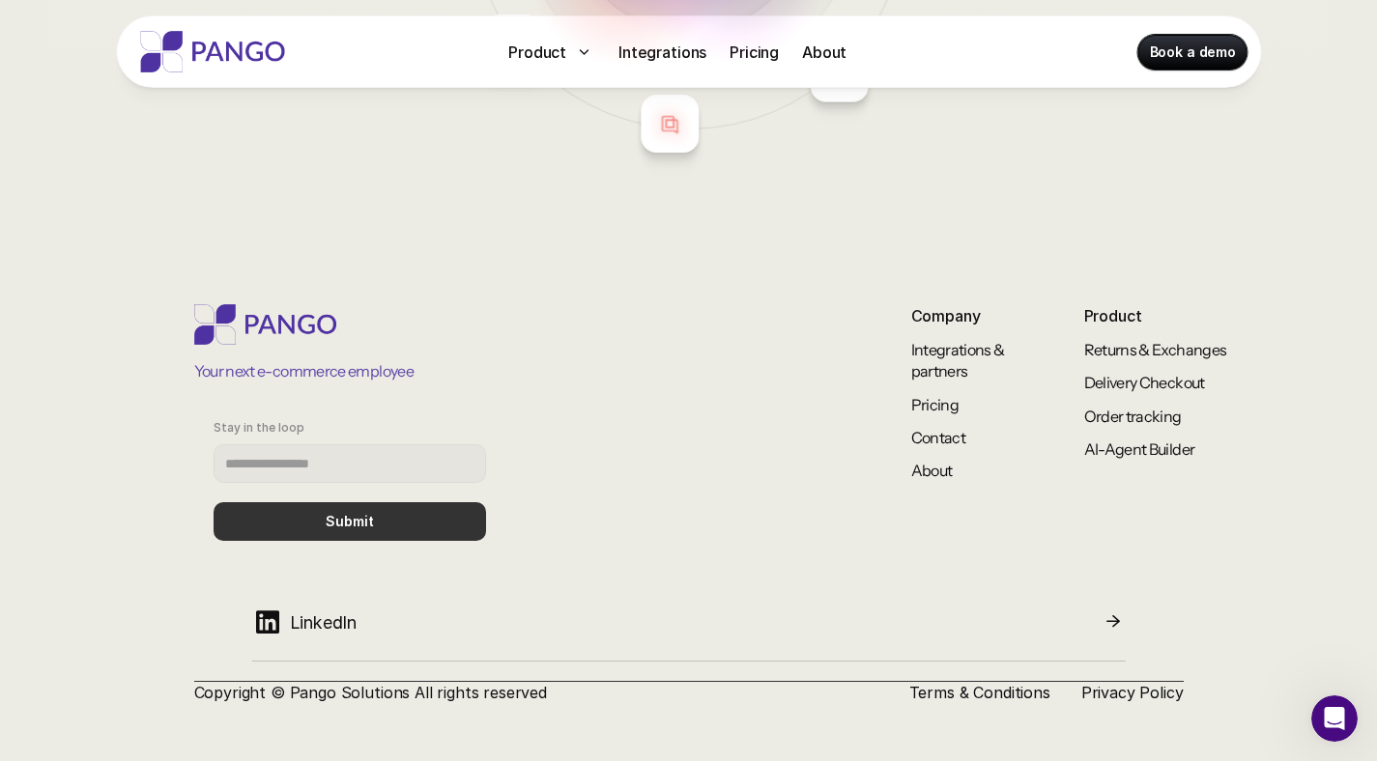
click at [284, 630] on div "LinkedIn" at bounding box center [304, 622] width 105 height 47
